Goal: Task Accomplishment & Management: Manage account settings

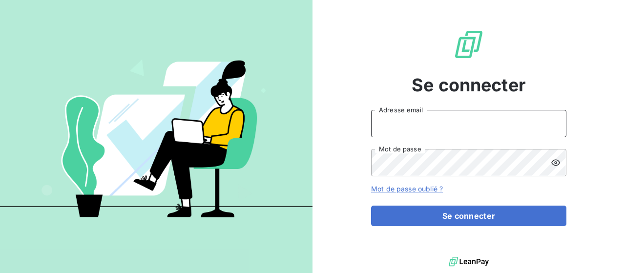
click at [415, 123] on input "Adresse email" at bounding box center [468, 123] width 195 height 27
paste input "alexandre.d@lbf-sassy.fr"
type input "alexandre.d@lbf-sassy.fr"
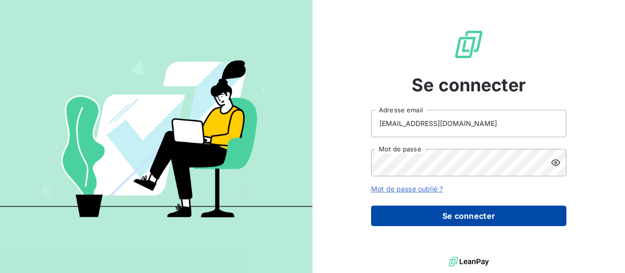
click at [443, 207] on button "Se connecter" at bounding box center [468, 215] width 195 height 20
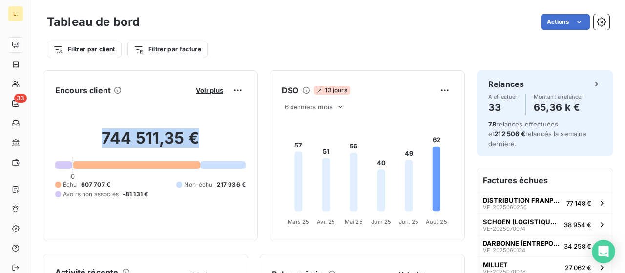
drag, startPoint x: 119, startPoint y: 131, endPoint x: 208, endPoint y: 128, distance: 88.9
click at [208, 128] on div "744 511,35 € 0 Échu 607 707 € Non-échu 217 936 € Avoirs non associés -81 131 €" at bounding box center [150, 163] width 190 height 131
click at [213, 116] on div "744 511,35 € 0 Échu 607 707 € Non-échu 217 936 € Avoirs non associés -81 131 €" at bounding box center [150, 163] width 190 height 131
